Goal: Transaction & Acquisition: Purchase product/service

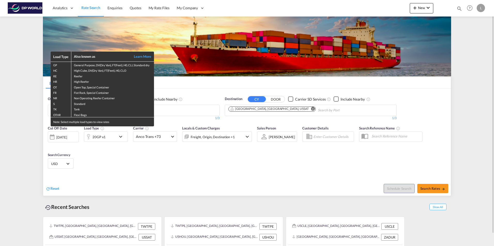
drag, startPoint x: 245, startPoint y: 162, endPoint x: 210, endPoint y: 156, distance: 34.8
click at [244, 162] on div "Load Type Also known as Learn More GP General Purpose, DV(Dry Van), FT(Feet), H…" at bounding box center [247, 123] width 494 height 246
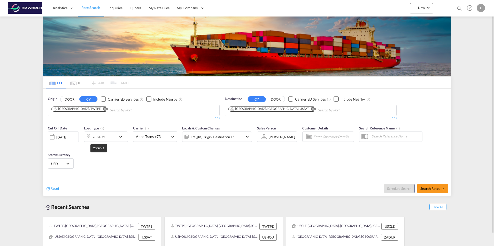
click at [104, 137] on div "20GP x1" at bounding box center [98, 137] width 13 height 7
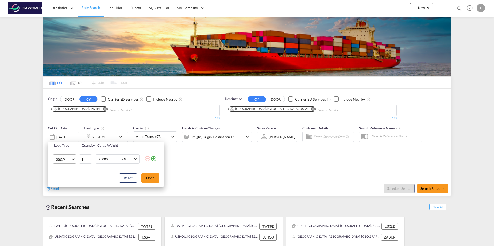
click at [72, 159] on md-select-value "20GP" at bounding box center [65, 159] width 21 height 9
click at [65, 173] on md-option "40GP" at bounding box center [69, 172] width 35 height 12
click at [149, 179] on button "Done" at bounding box center [150, 178] width 18 height 9
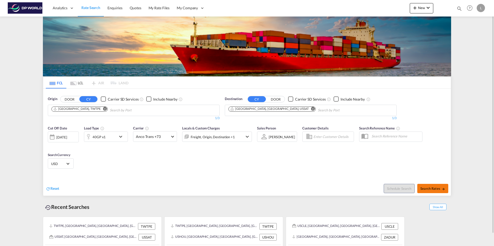
click at [428, 189] on span "Search Rates" at bounding box center [432, 189] width 25 height 4
type input "TWTPE to USSAT / [DATE]"
